Goal: Navigation & Orientation: Find specific page/section

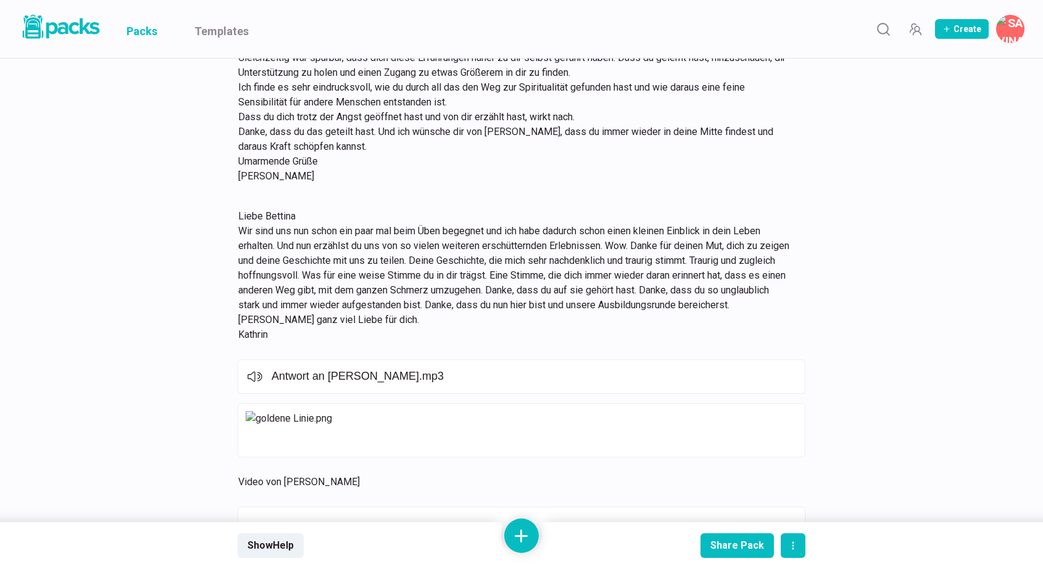
click at [138, 30] on link "Packs" at bounding box center [141, 29] width 31 height 58
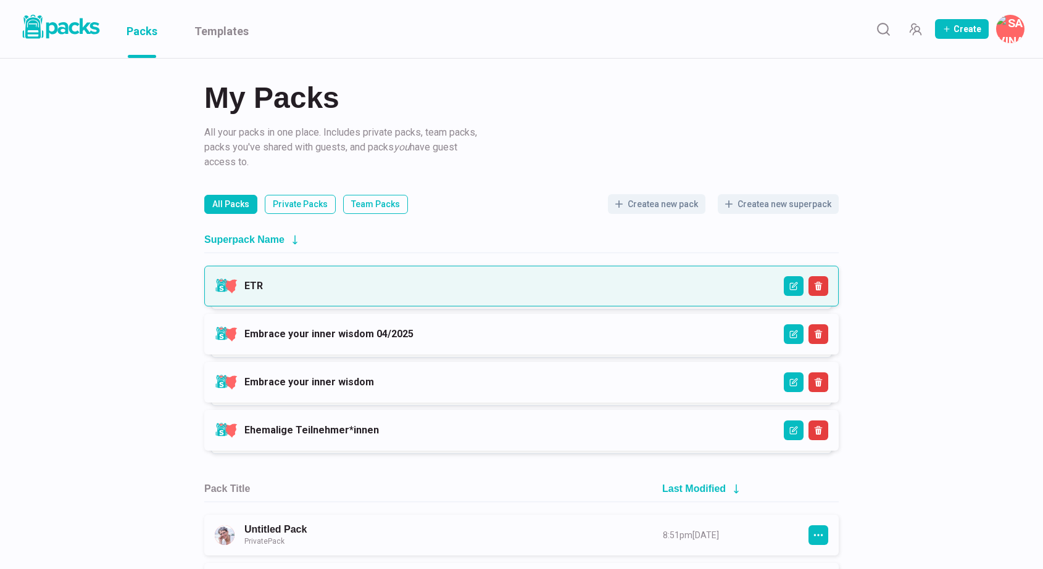
click at [263, 289] on link "ETR" at bounding box center [253, 286] width 19 height 12
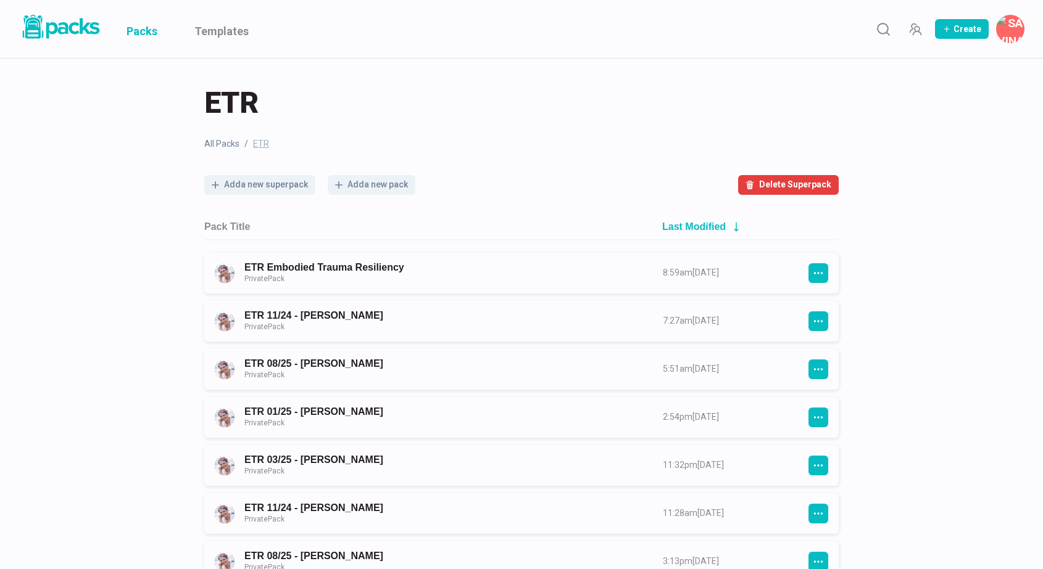
click at [157, 29] on link "Packs" at bounding box center [141, 29] width 31 height 58
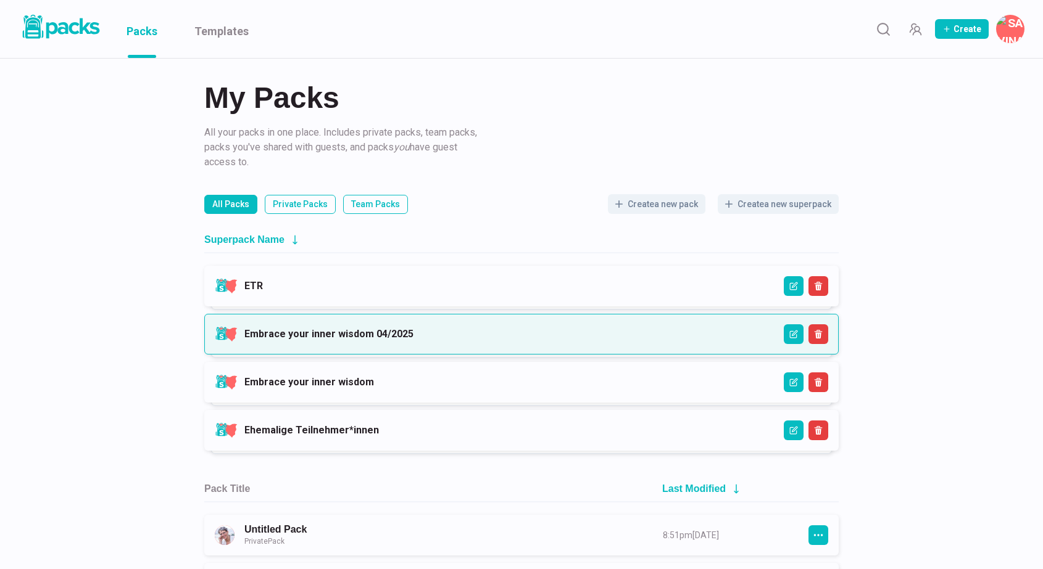
click at [372, 334] on link "Embrace your inner wisdom 04/2025" at bounding box center [328, 334] width 169 height 12
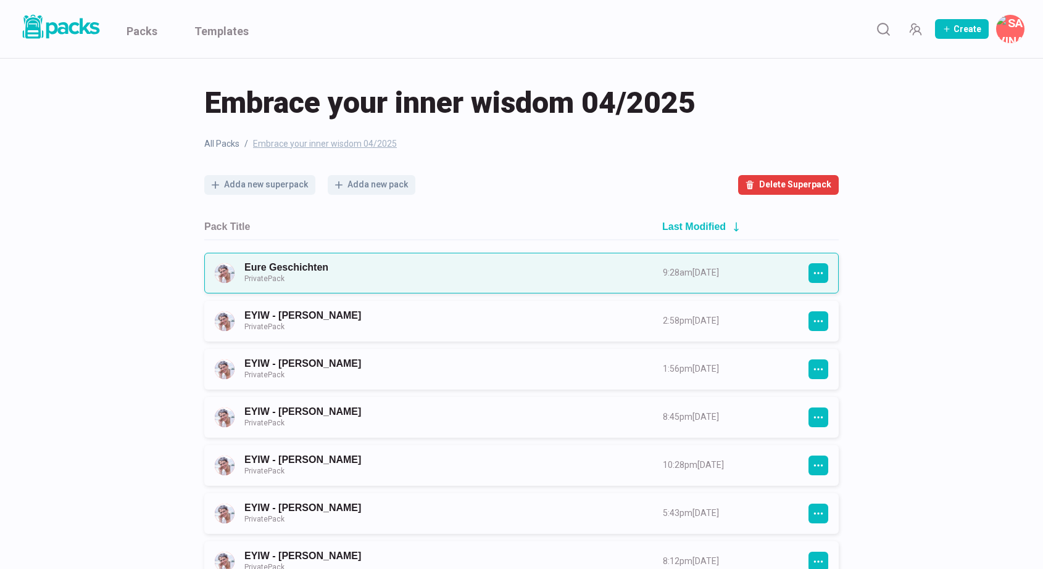
click at [444, 270] on link "Eure Geschichten Private Pack" at bounding box center [442, 273] width 396 height 23
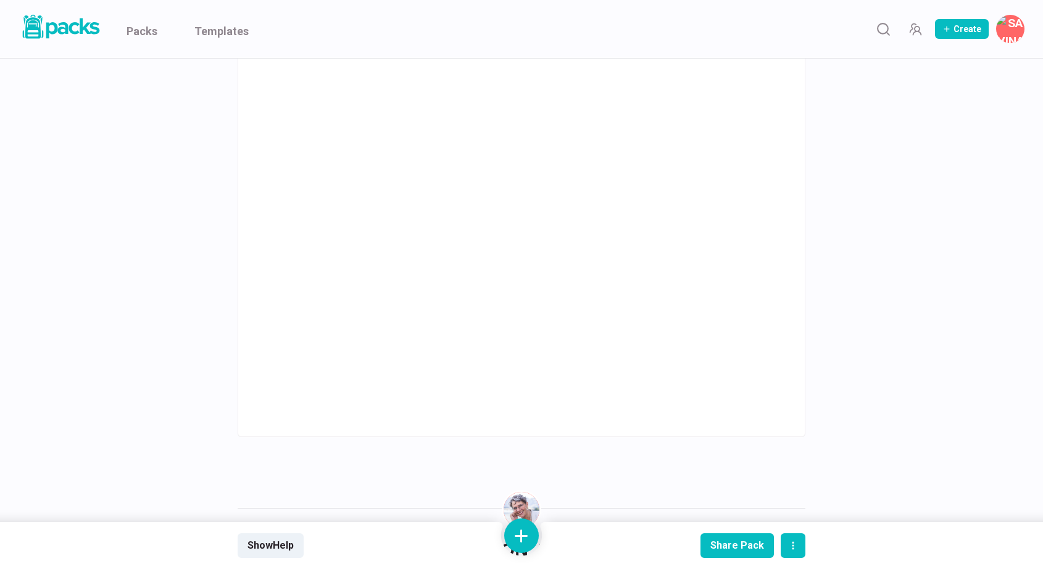
scroll to position [7197, 0]
